Goal: Transaction & Acquisition: Obtain resource

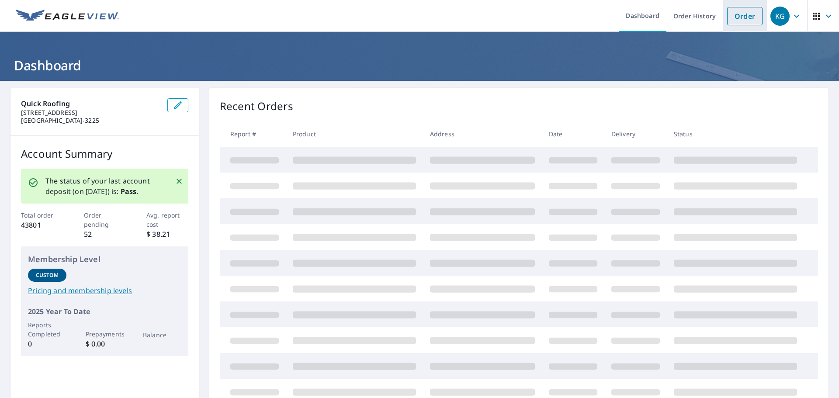
click at [730, 20] on link "Order" at bounding box center [744, 16] width 35 height 18
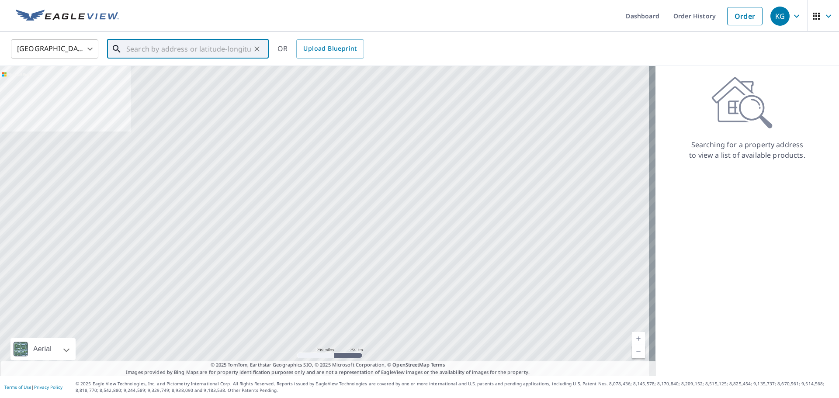
click at [150, 40] on input "text" at bounding box center [188, 49] width 124 height 24
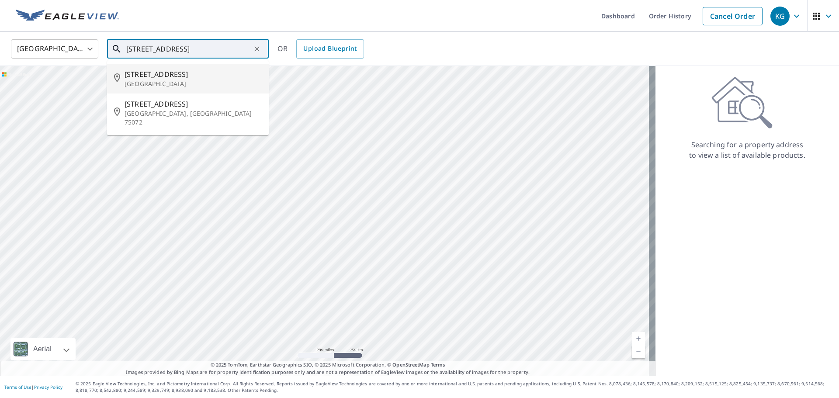
click at [202, 69] on span "[STREET_ADDRESS]" at bounding box center [192, 74] width 137 height 10
type input "[STREET_ADDRESS][PERSON_NAME]"
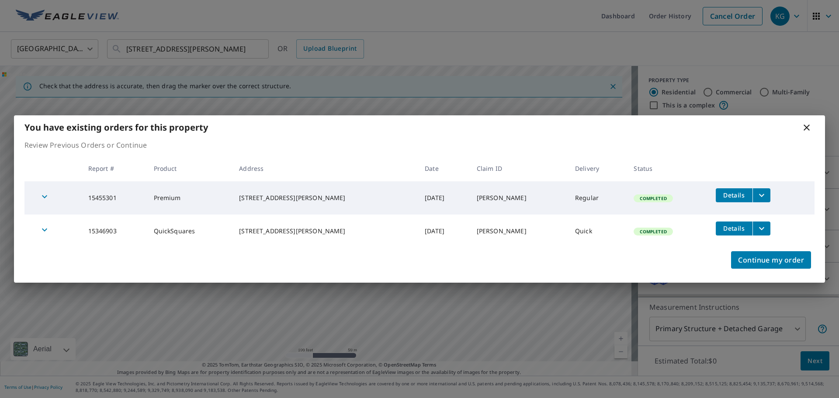
click at [811, 124] on icon at bounding box center [806, 127] width 10 height 10
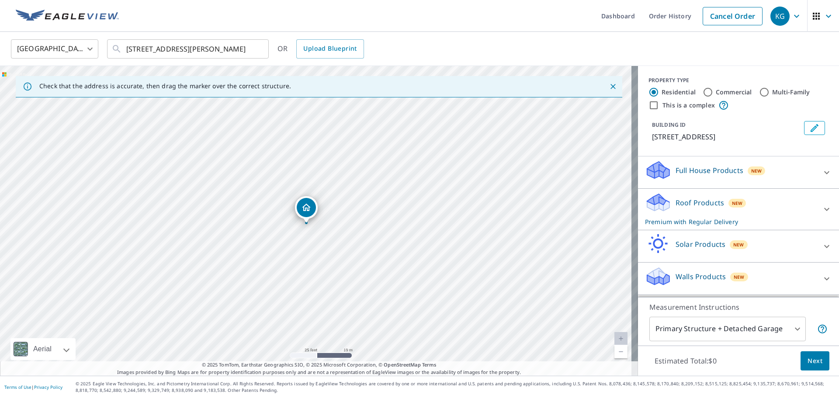
click at [306, 210] on icon "Dropped pin, building 1, Residential property, 2203 Forest Creek Dr Mansfield, …" at bounding box center [306, 207] width 9 height 7
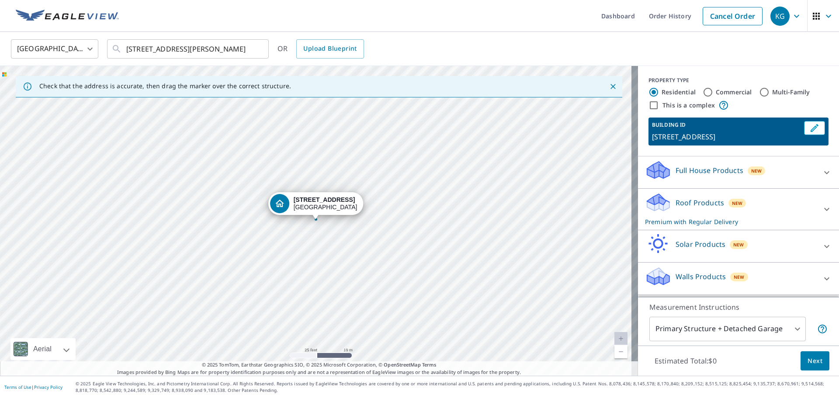
click at [331, 242] on div "[STREET_ADDRESS][PERSON_NAME]" at bounding box center [319, 221] width 638 height 310
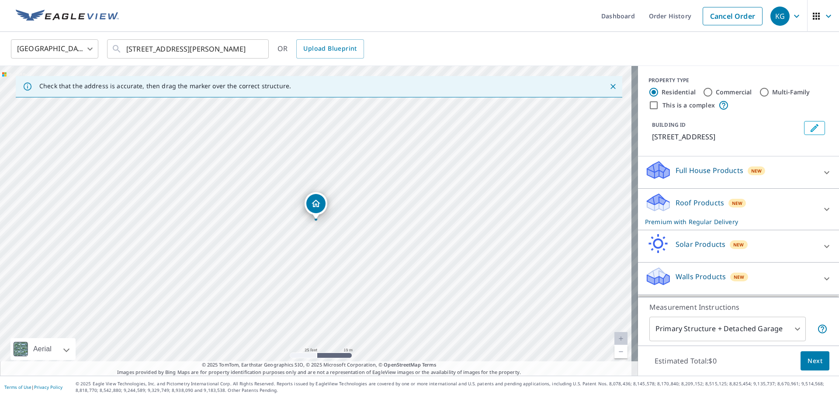
click at [317, 205] on icon "Dropped pin, building 1, Residential property, 2203 Forest Creek Dr Mansfield, …" at bounding box center [315, 203] width 9 height 7
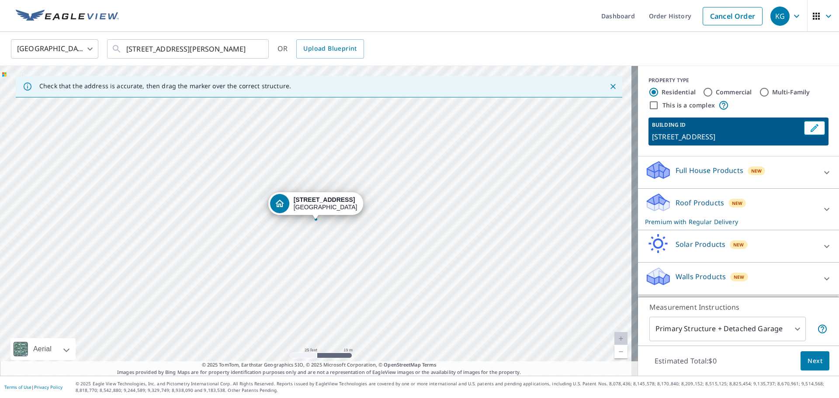
click at [336, 234] on div "[STREET_ADDRESS][PERSON_NAME]" at bounding box center [319, 221] width 638 height 310
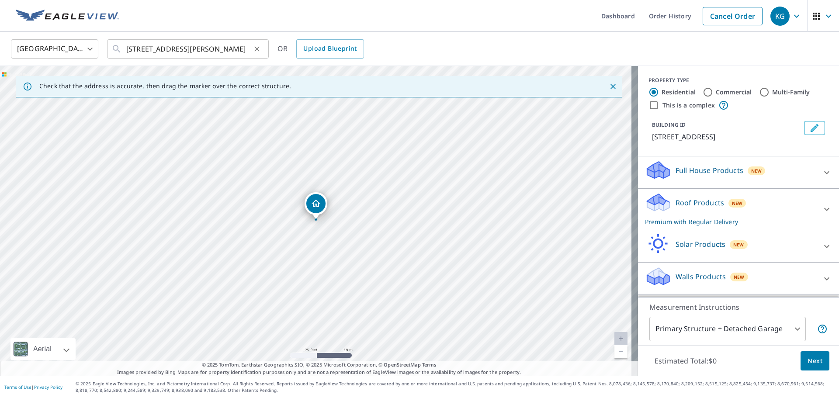
click at [252, 50] on button "Clear" at bounding box center [257, 49] width 12 height 12
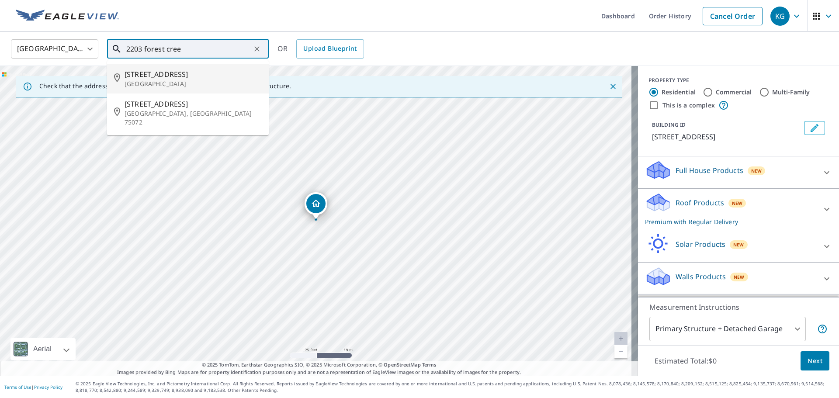
click at [171, 72] on span "[STREET_ADDRESS]" at bounding box center [192, 74] width 137 height 10
type input "[STREET_ADDRESS][PERSON_NAME]"
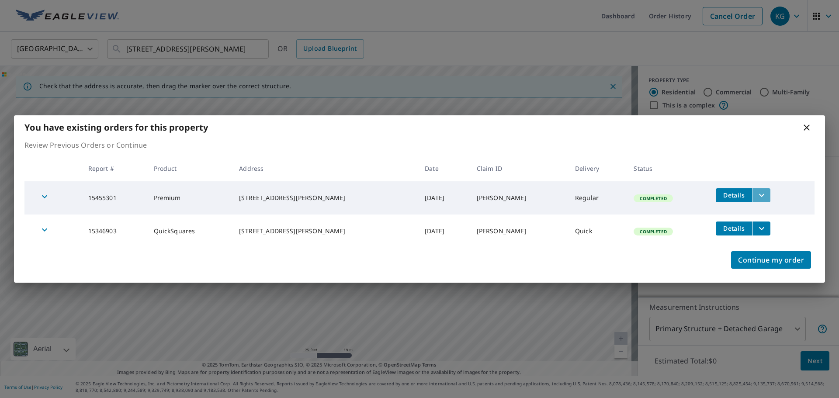
click at [758, 197] on icon "filesDropdownBtn-15455301" at bounding box center [761, 195] width 10 height 10
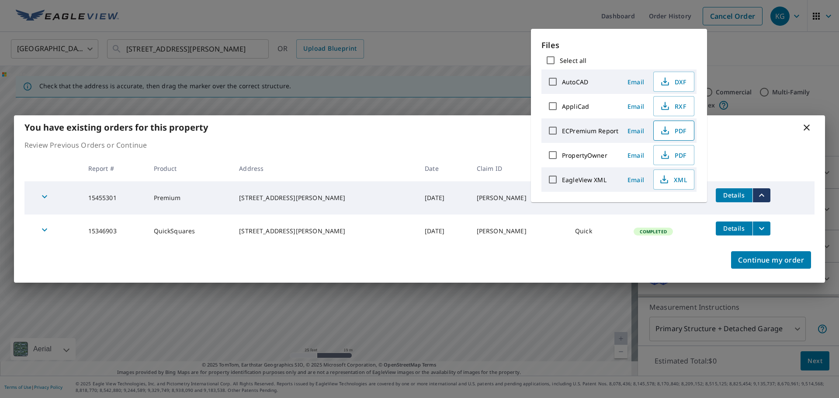
click at [672, 131] on span "PDF" at bounding box center [673, 130] width 28 height 10
click at [810, 124] on icon at bounding box center [806, 127] width 10 height 10
